Goal: Information Seeking & Learning: Check status

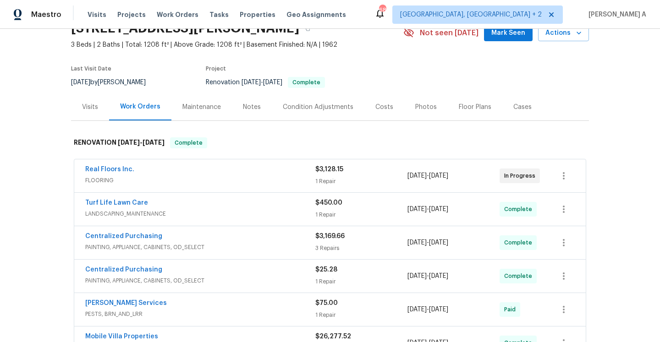
scroll to position [51, 0]
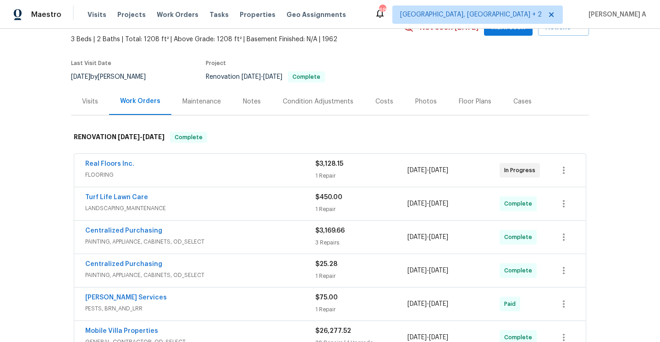
click at [352, 172] on div "1 Repair" at bounding box center [361, 175] width 92 height 9
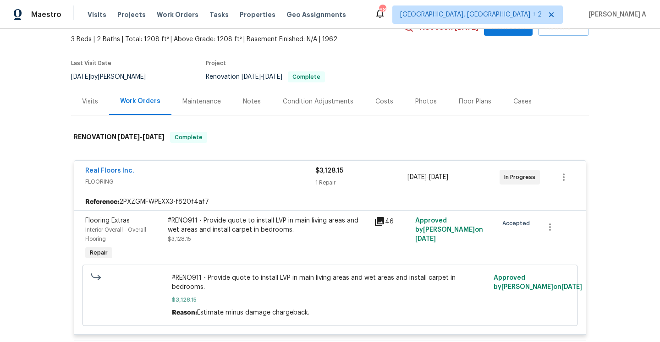
click at [352, 175] on div "$3,128.15" at bounding box center [361, 170] width 92 height 9
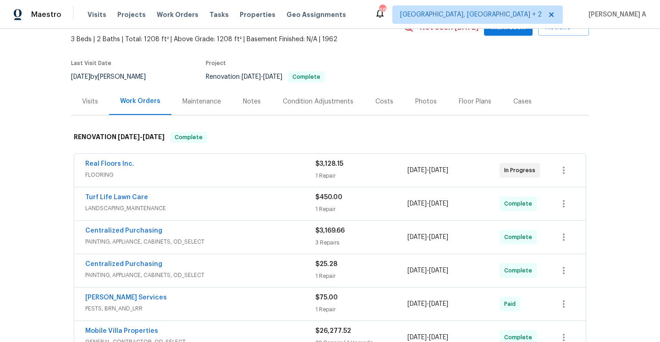
click at [95, 104] on div "Visits" at bounding box center [90, 101] width 16 height 9
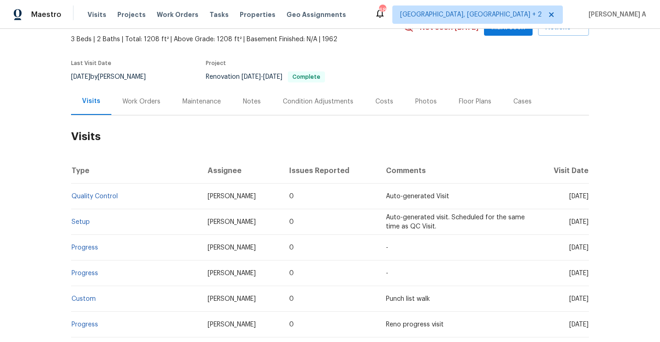
click at [148, 104] on div "Work Orders" at bounding box center [141, 101] width 38 height 9
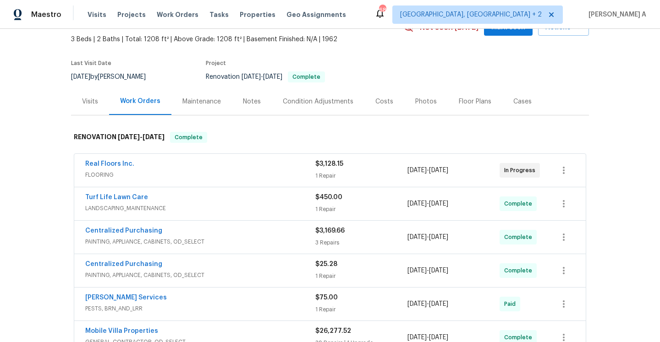
click at [99, 105] on div "Visits" at bounding box center [90, 101] width 38 height 27
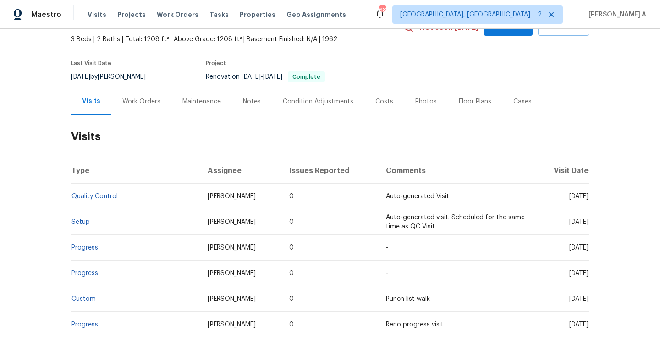
click at [141, 100] on div "Work Orders" at bounding box center [141, 101] width 38 height 9
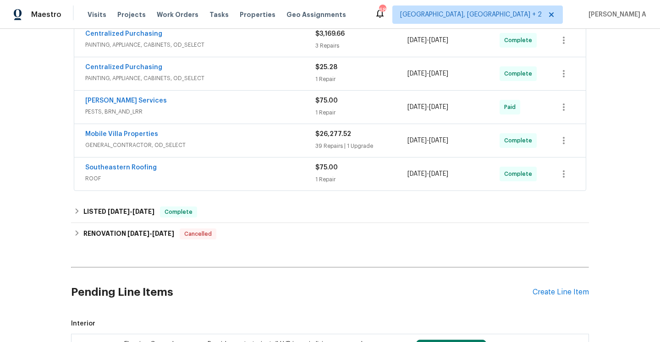
scroll to position [262, 0]
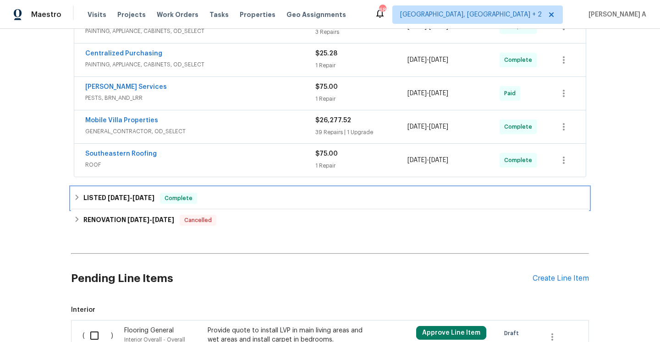
click at [262, 202] on div "LISTED 9/13/25 - 9/15/25 Complete" at bounding box center [330, 198] width 512 height 11
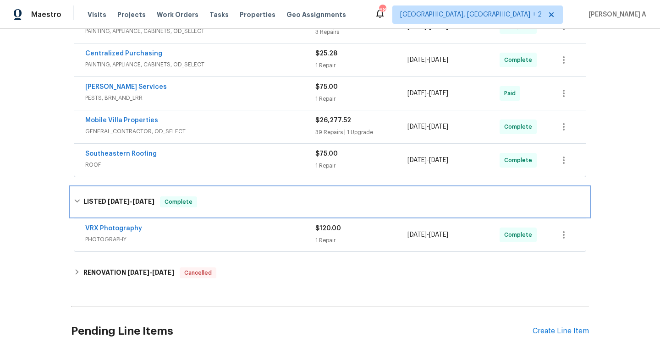
click at [262, 202] on div "LISTED 9/13/25 - 9/15/25 Complete" at bounding box center [330, 202] width 512 height 11
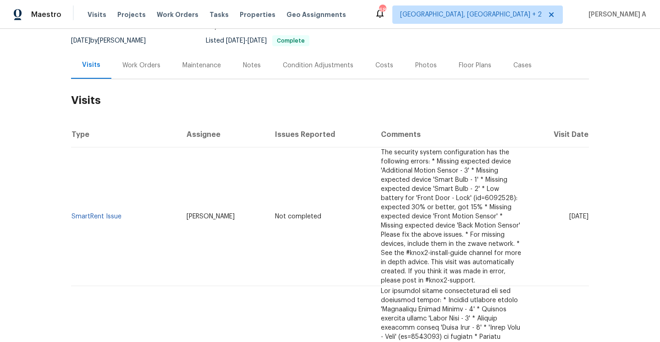
scroll to position [44, 0]
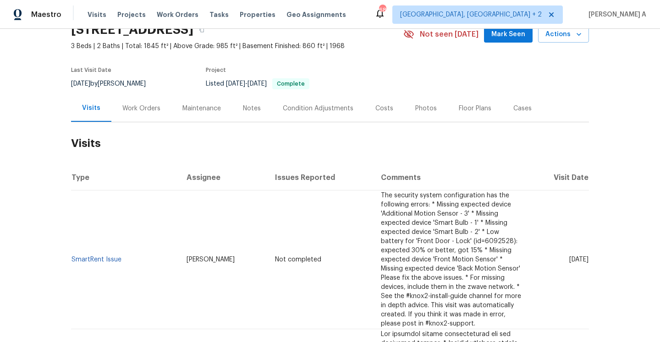
click at [143, 112] on div "Work Orders" at bounding box center [141, 108] width 38 height 9
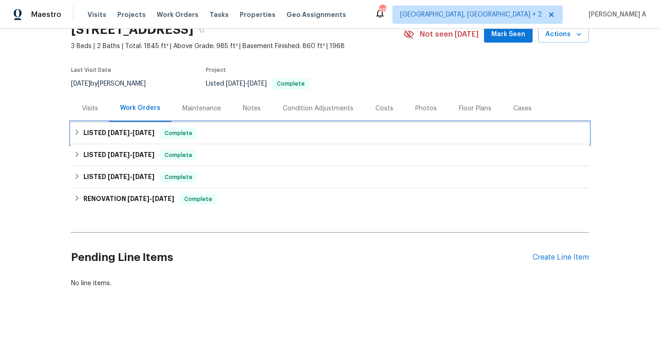
click at [151, 130] on span "[DATE]" at bounding box center [143, 133] width 22 height 6
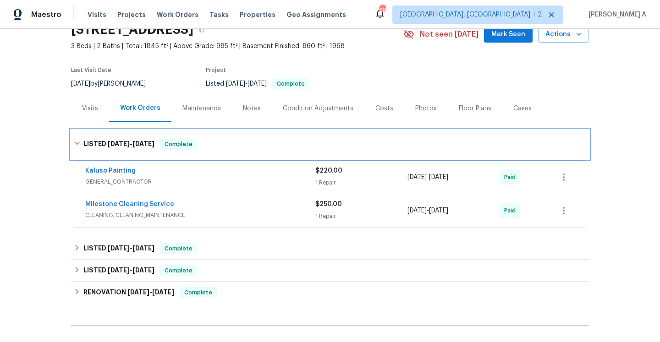
click at [166, 143] on span "Complete" at bounding box center [178, 144] width 35 height 9
